Goal: Navigation & Orientation: Find specific page/section

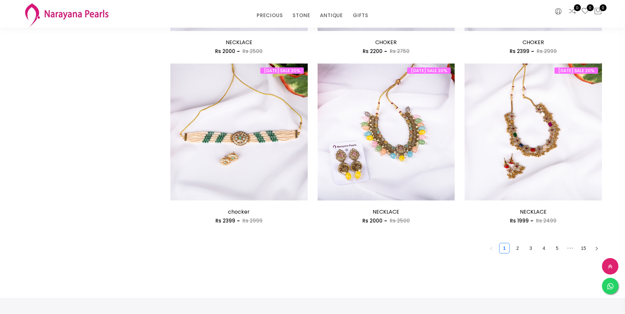
scroll to position [1060, 0]
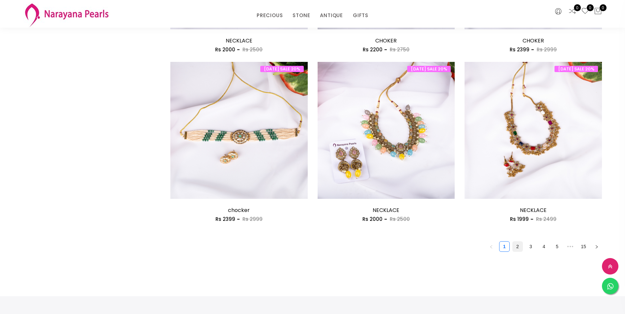
click at [520, 249] on link "2" at bounding box center [518, 247] width 10 height 10
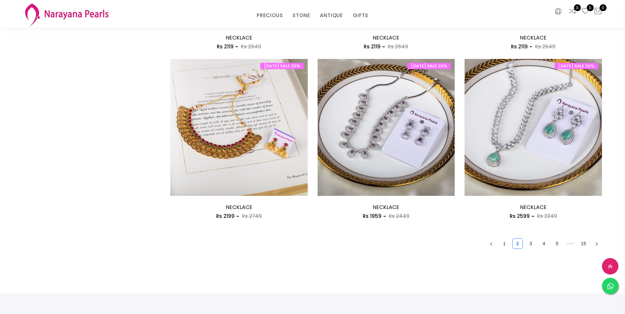
scroll to position [1102, 0]
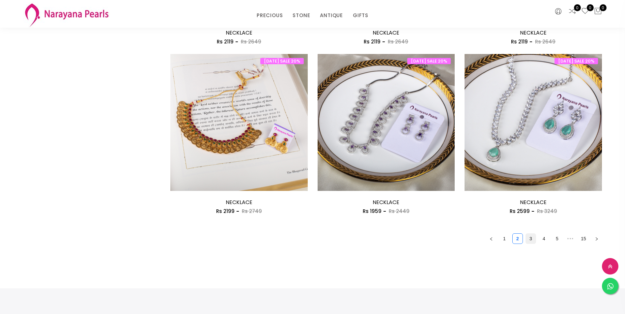
click at [533, 239] on link "3" at bounding box center [531, 239] width 10 height 10
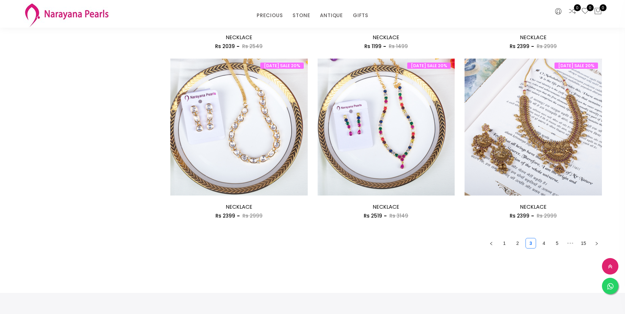
scroll to position [1132, 0]
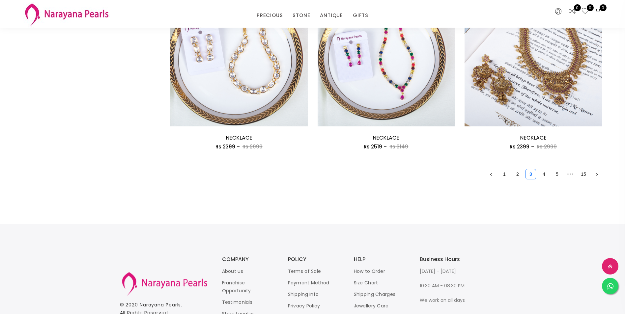
drag, startPoint x: 542, startPoint y: 173, endPoint x: 512, endPoint y: 159, distance: 33.6
click at [542, 174] on link "4" at bounding box center [544, 174] width 10 height 10
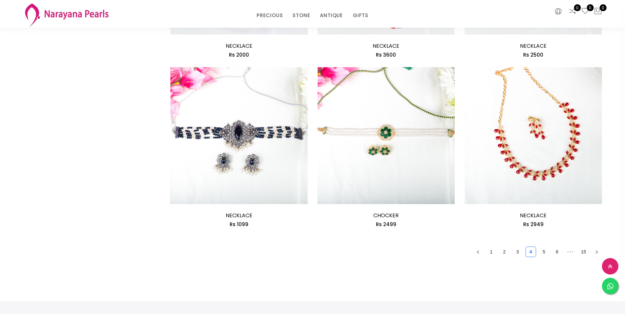
scroll to position [1064, 0]
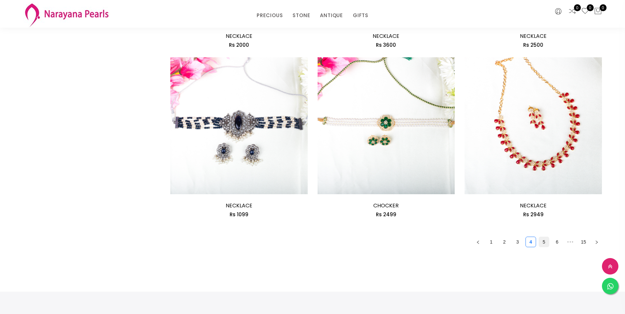
click at [542, 243] on link "5" at bounding box center [544, 242] width 10 height 10
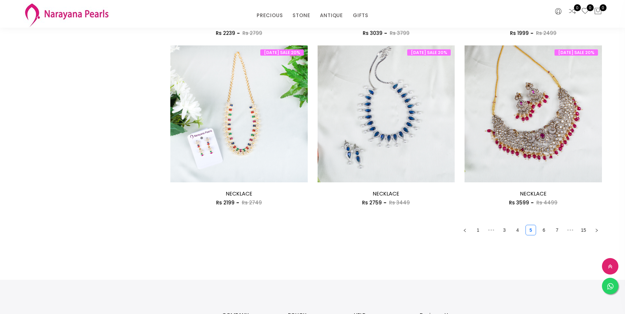
scroll to position [1137, 0]
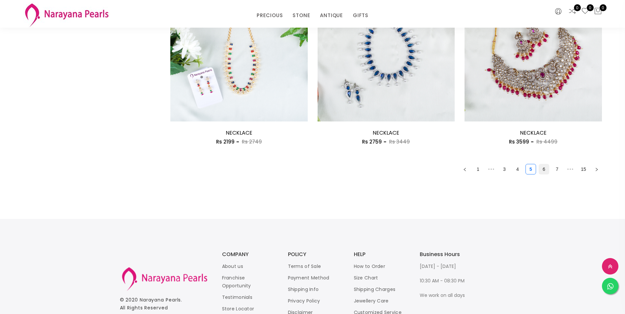
click at [542, 169] on link "6" at bounding box center [544, 169] width 10 height 10
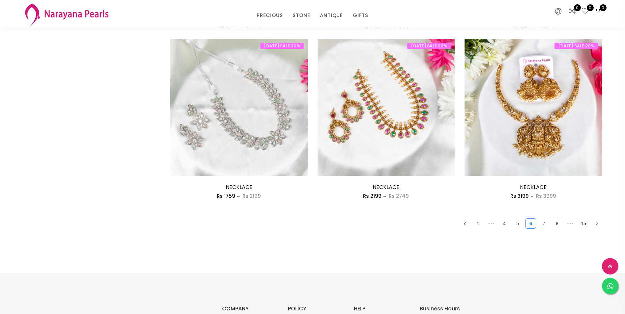
scroll to position [1178, 0]
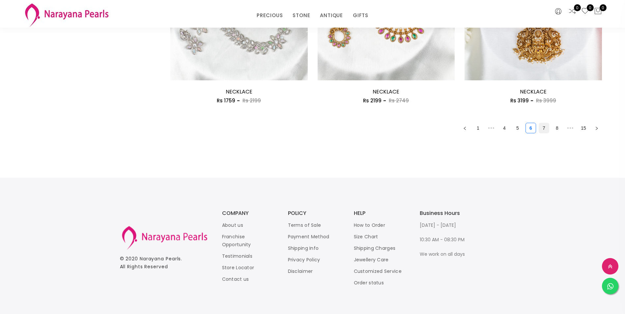
click at [542, 126] on link "7" at bounding box center [544, 128] width 10 height 10
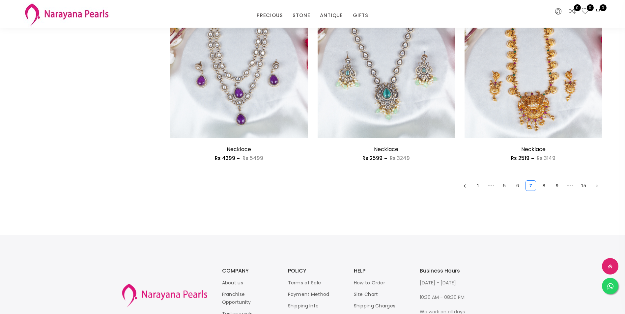
scroll to position [1122, 0]
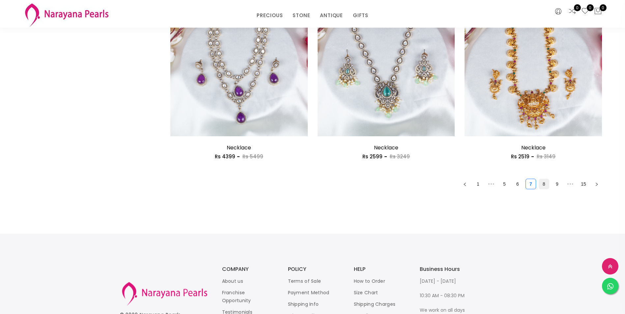
click at [543, 183] on link "8" at bounding box center [544, 184] width 10 height 10
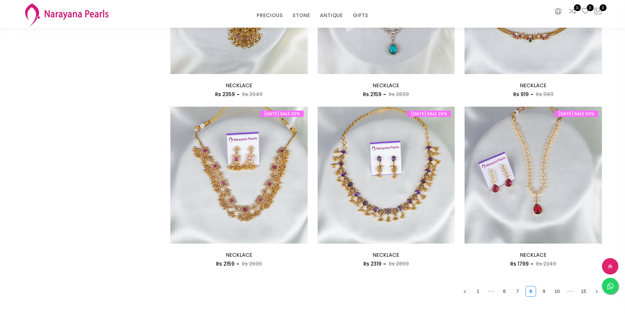
scroll to position [1109, 0]
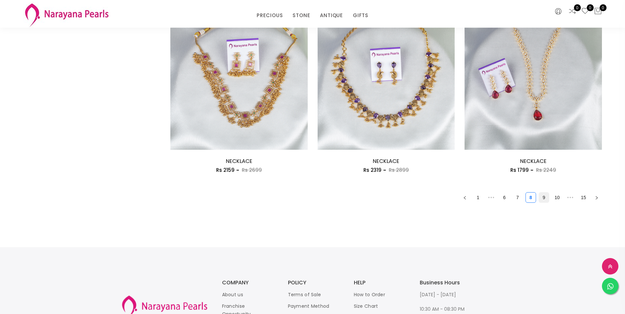
click at [544, 198] on link "9" at bounding box center [544, 198] width 10 height 10
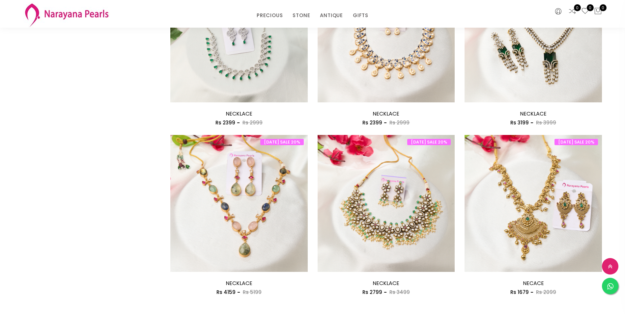
scroll to position [1098, 0]
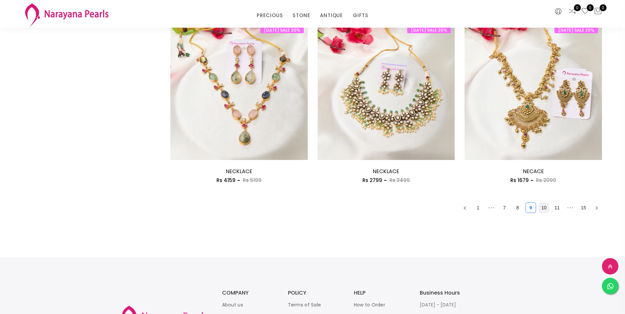
click at [542, 208] on link "10" at bounding box center [544, 208] width 10 height 10
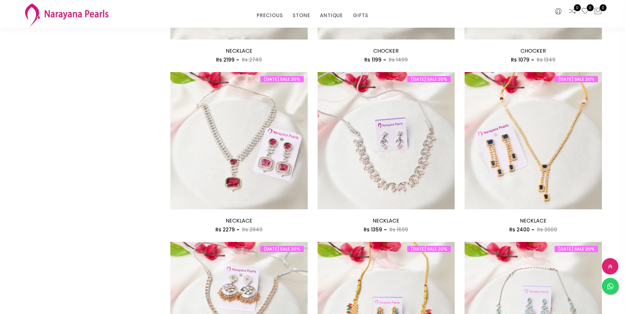
scroll to position [1057, 0]
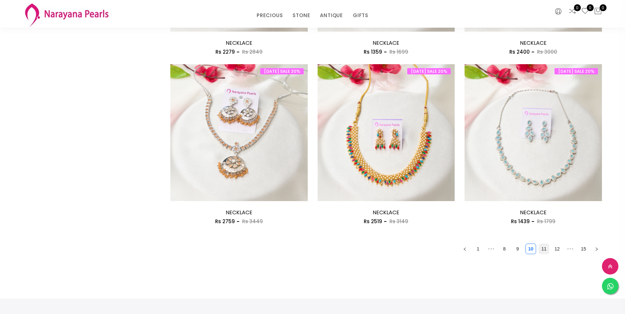
click at [545, 249] on link "11" at bounding box center [544, 249] width 10 height 10
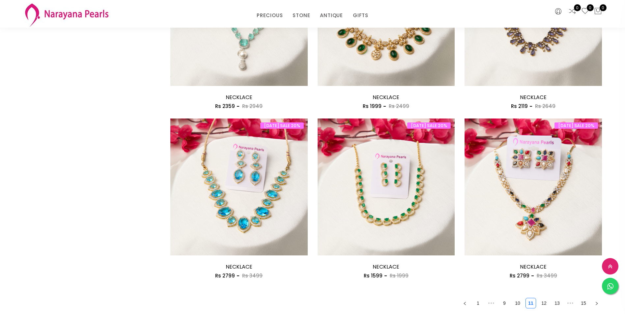
scroll to position [1049, 0]
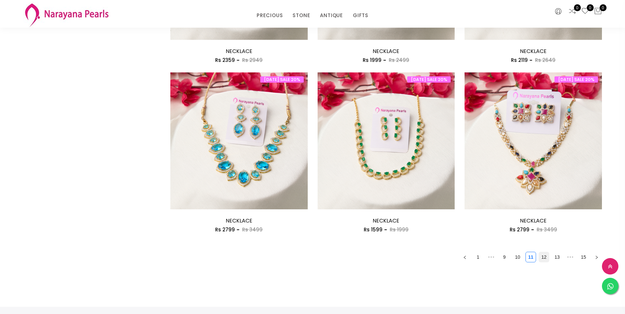
click at [545, 257] on link "12" at bounding box center [544, 257] width 10 height 10
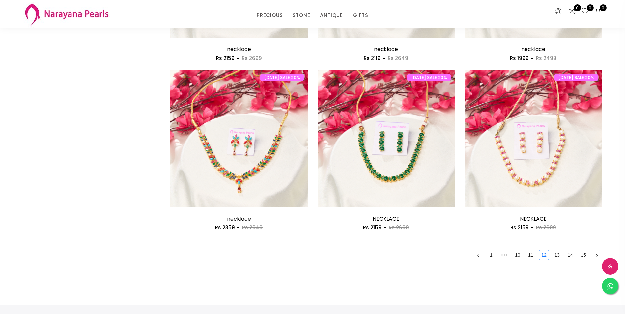
scroll to position [1053, 0]
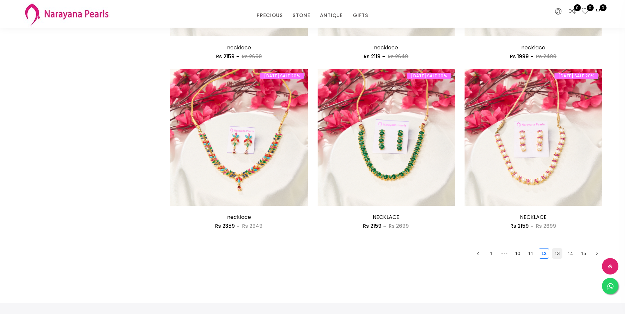
click at [557, 253] on link "13" at bounding box center [557, 254] width 10 height 10
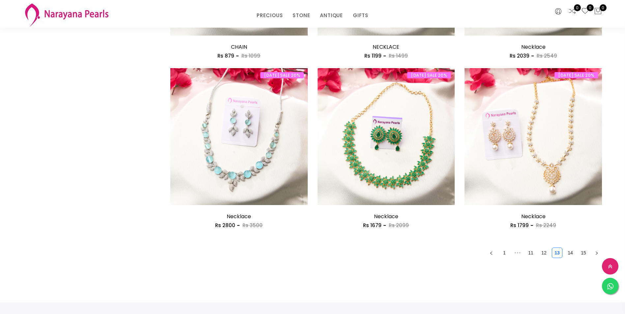
scroll to position [1060, 0]
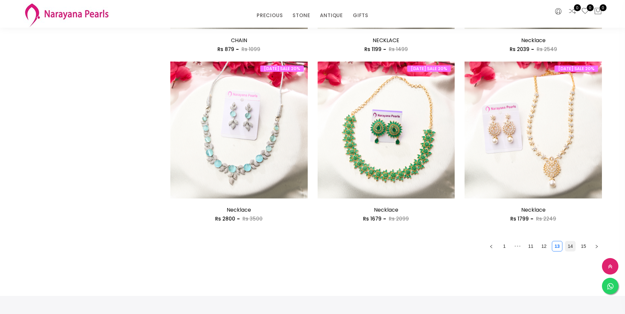
click at [571, 246] on link "14" at bounding box center [570, 246] width 10 height 10
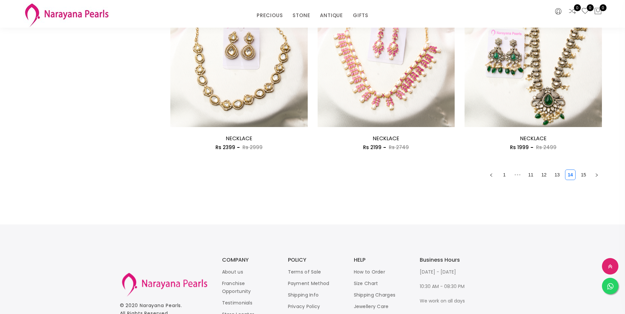
scroll to position [1174, 0]
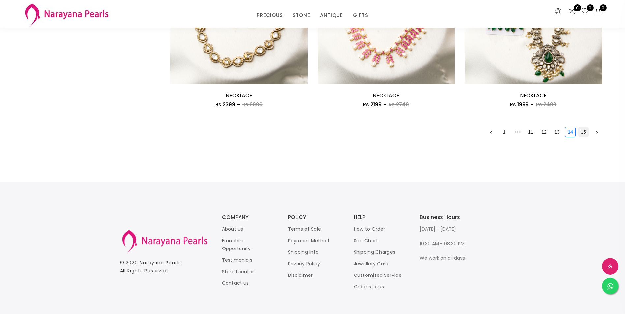
click at [581, 130] on link "15" at bounding box center [583, 132] width 10 height 10
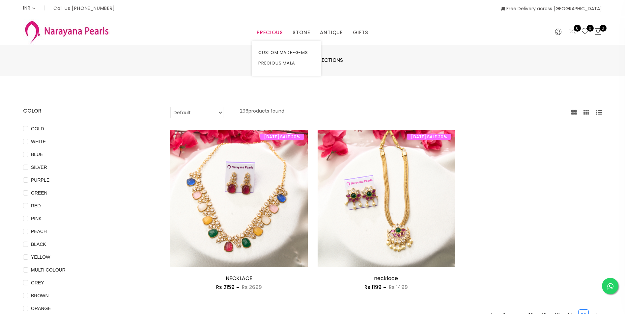
click at [273, 32] on link "PRECIOUS" at bounding box center [270, 33] width 26 height 10
click at [333, 34] on link "ANTIQUE" at bounding box center [331, 33] width 23 height 10
click at [340, 52] on link "EARRINGS / JHUMKAS" at bounding box center [349, 52] width 56 height 11
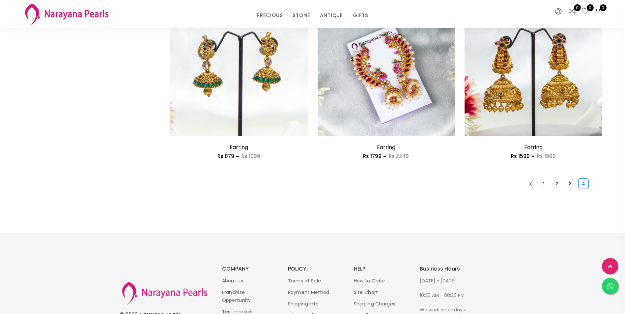
scroll to position [1127, 0]
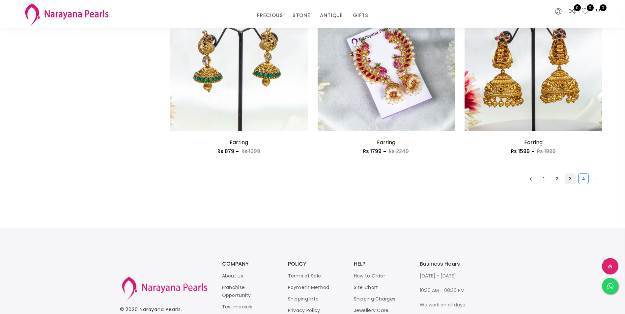
click at [572, 178] on link "3" at bounding box center [570, 179] width 10 height 10
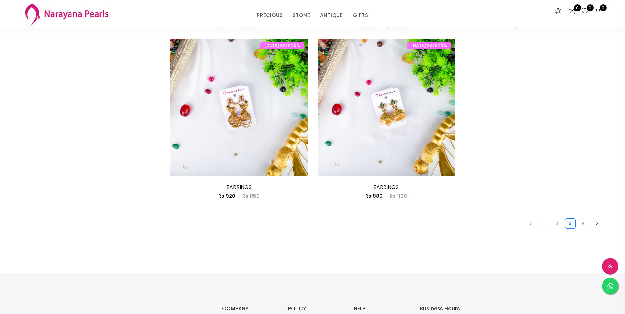
scroll to position [1135, 0]
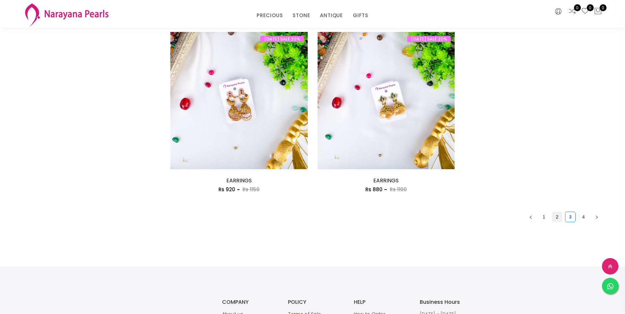
click at [559, 217] on link "2" at bounding box center [557, 217] width 10 height 10
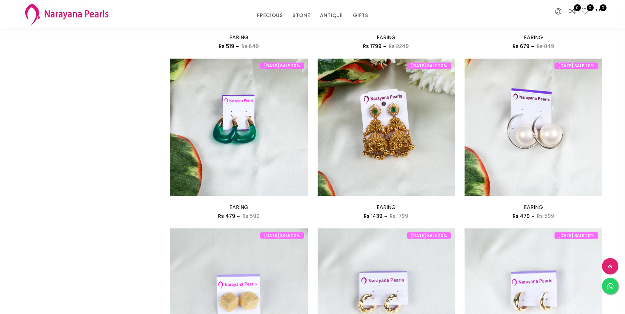
scroll to position [269, 0]
